Goal: Information Seeking & Learning: Learn about a topic

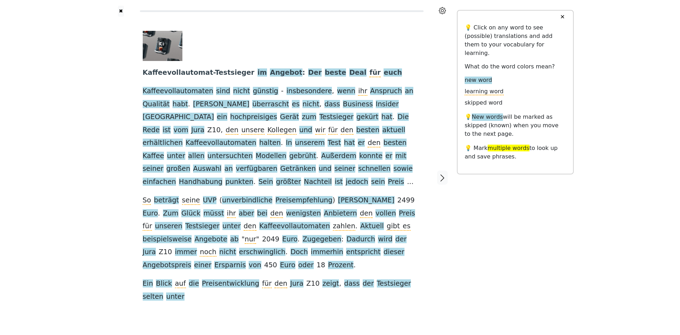
click at [277, 300] on link "Generate audio for the content" at bounding box center [274, 305] width 100 height 11
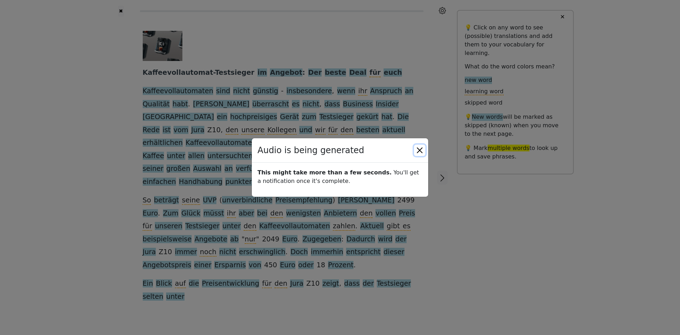
click at [418, 152] on button "Close" at bounding box center [419, 150] width 11 height 11
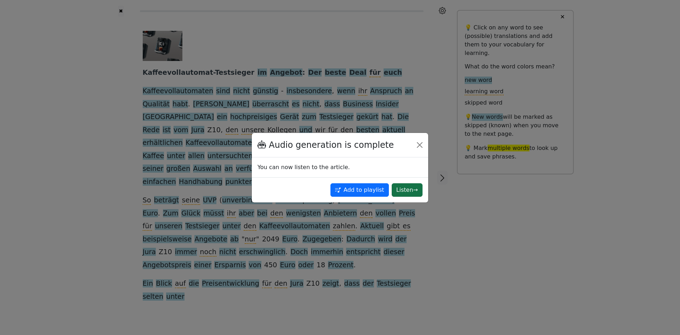
click at [412, 191] on button "Listen →" at bounding box center [407, 189] width 31 height 13
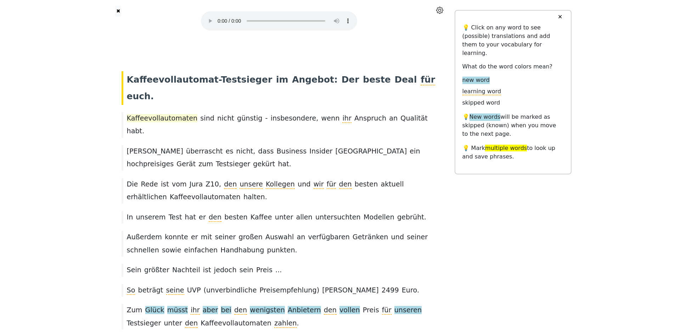
click at [151, 114] on span "Kaffeevollautomaten" at bounding box center [162, 118] width 71 height 8
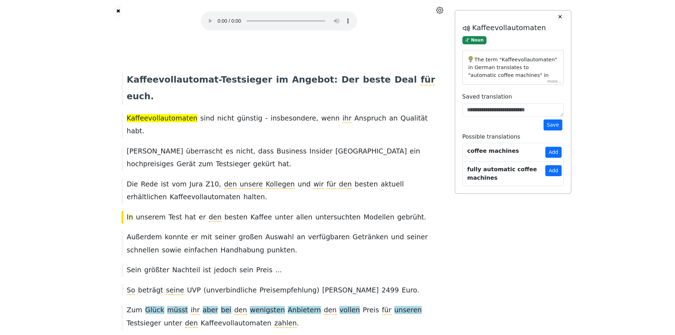
scroll to position [20, 0]
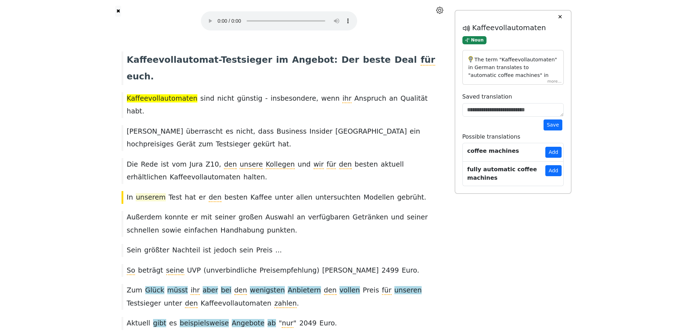
click at [145, 193] on span "unserem" at bounding box center [151, 197] width 30 height 8
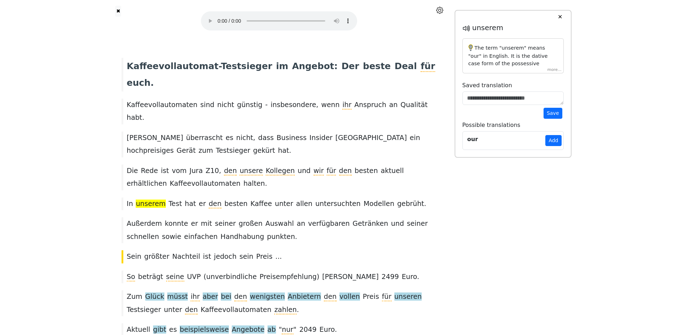
scroll to position [0, 0]
